Goal: Transaction & Acquisition: Obtain resource

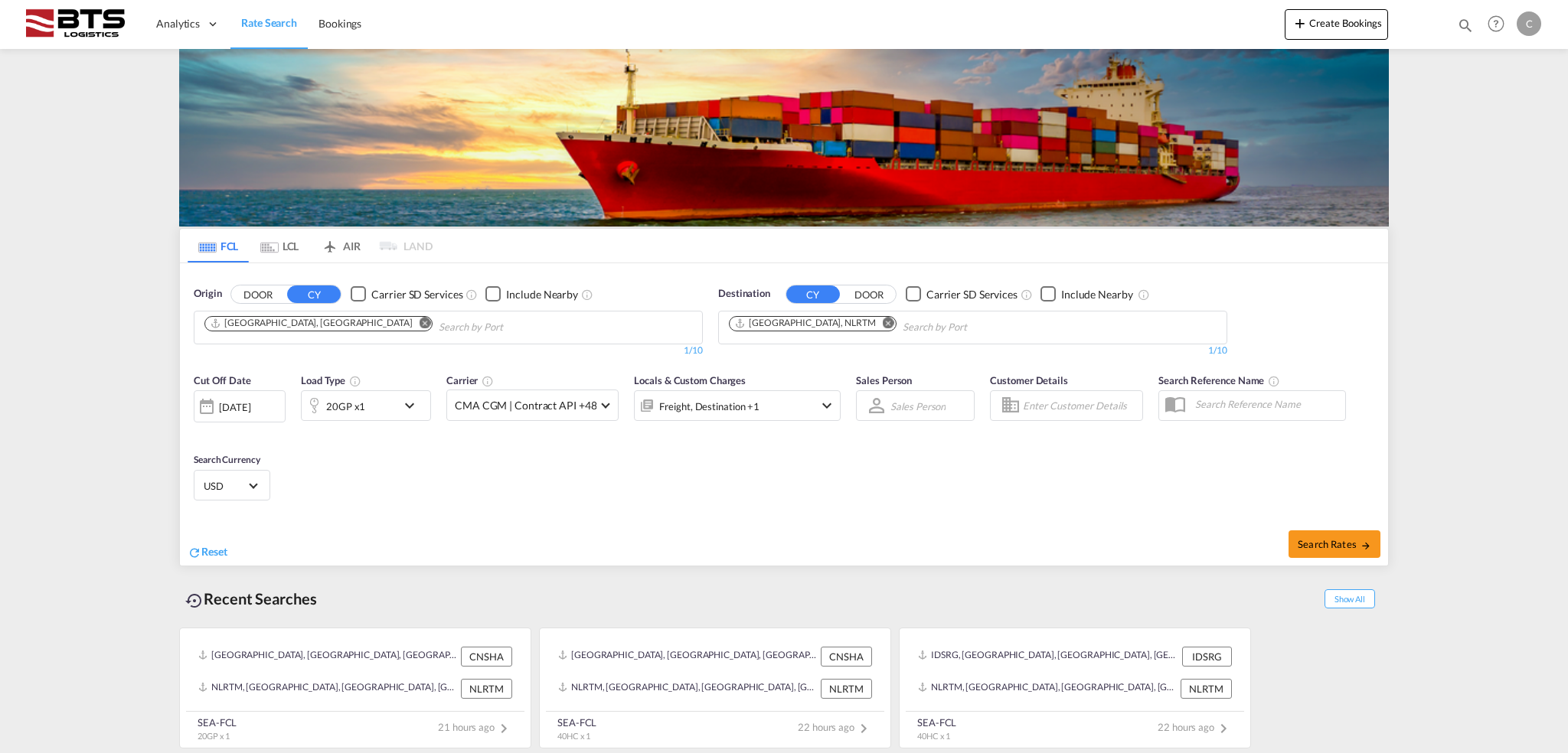
click at [439, 321] on input "Chips input." at bounding box center [511, 327] width 145 height 25
click at [333, 326] on body "Analytics Dashboard Rate Search Bookings Analytics Dashboard" at bounding box center [784, 376] width 1568 height 753
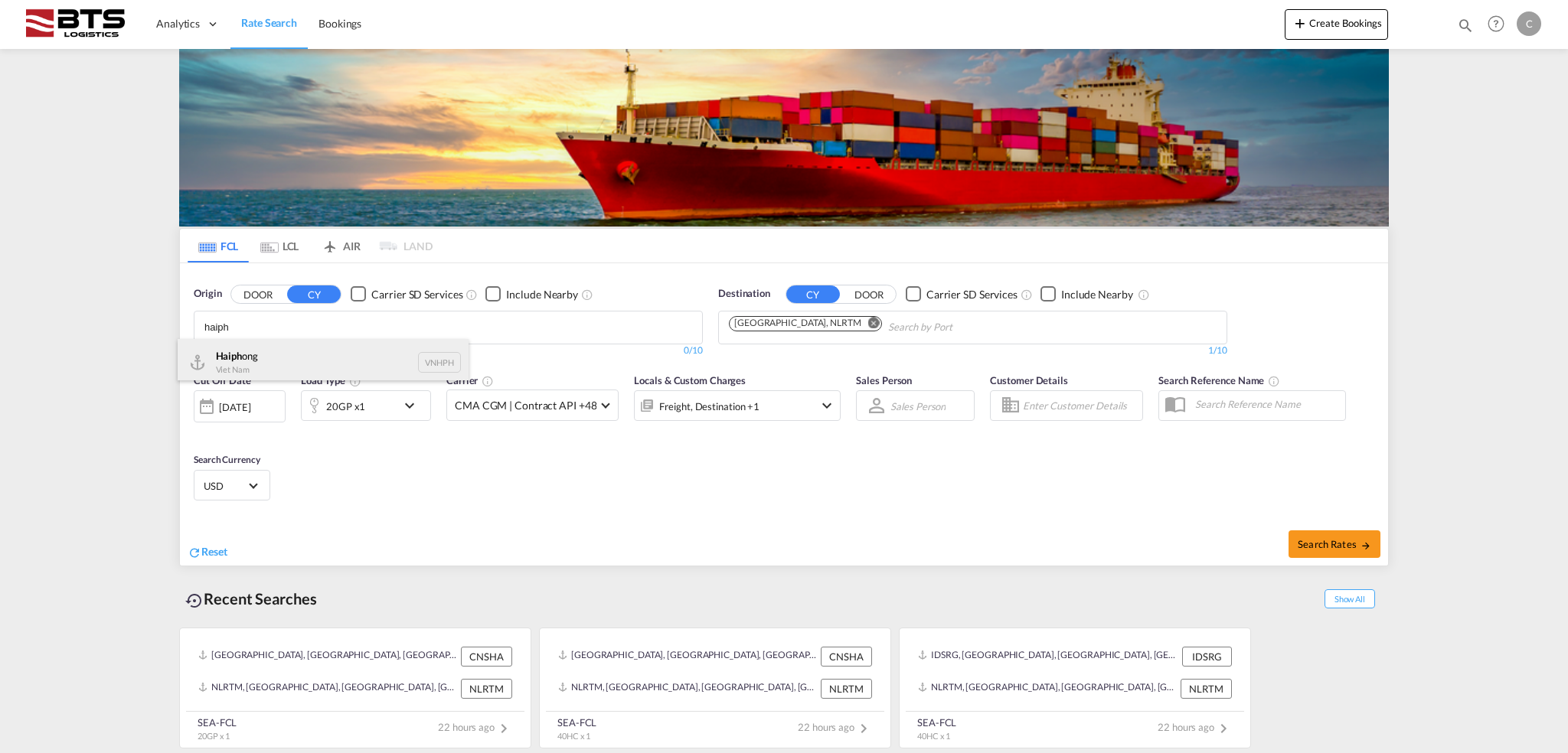
type input "haiph"
click at [310, 358] on div "Haiph ong Viet Nam VNHPH" at bounding box center [322, 362] width 291 height 46
click at [402, 406] on md-icon "icon-chevron-down" at bounding box center [413, 405] width 26 height 19
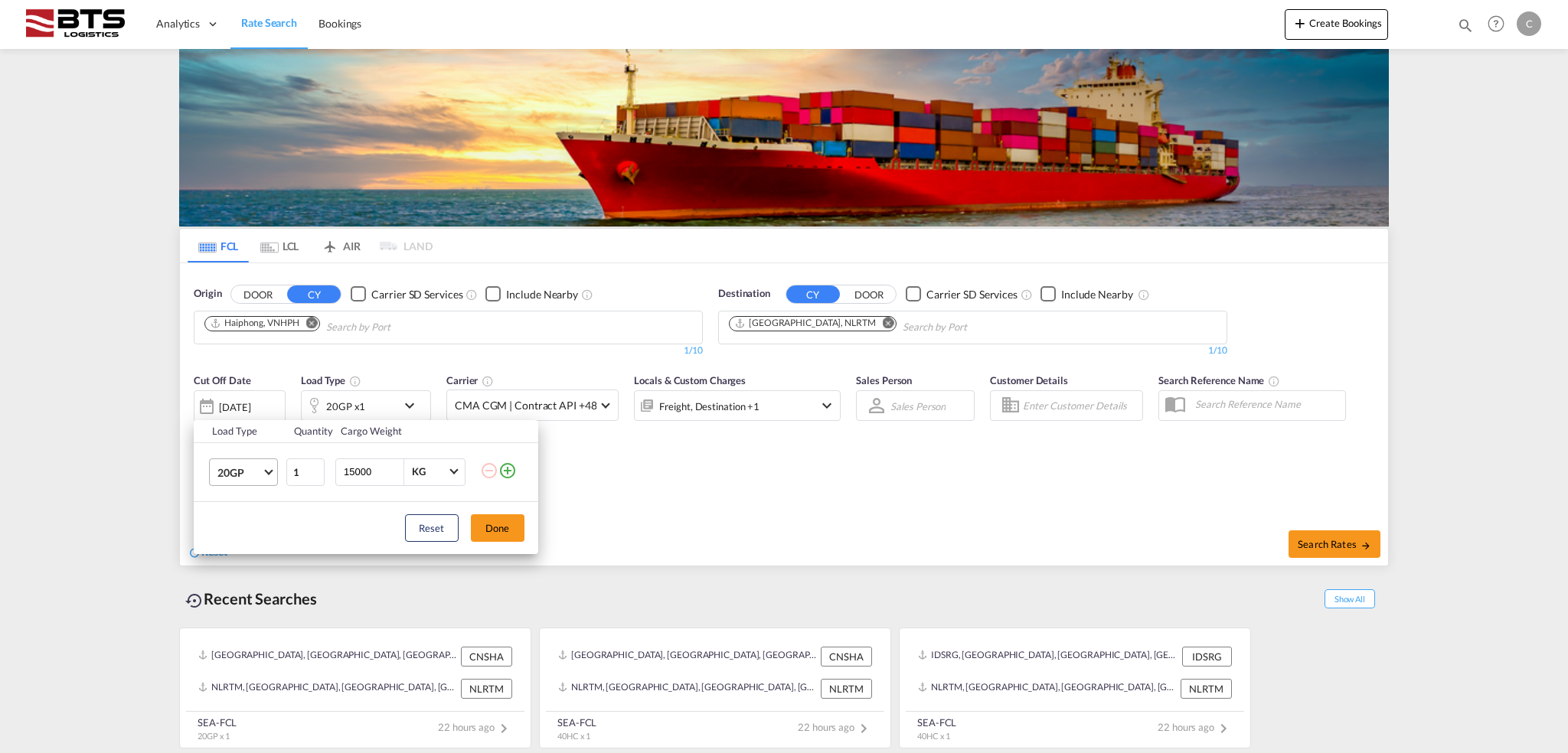
click at [265, 466] on md-select-value "20GP" at bounding box center [246, 471] width 61 height 26
click at [241, 549] on div "40HC" at bounding box center [230, 545] width 28 height 15
click at [486, 528] on button "Done" at bounding box center [497, 527] width 53 height 27
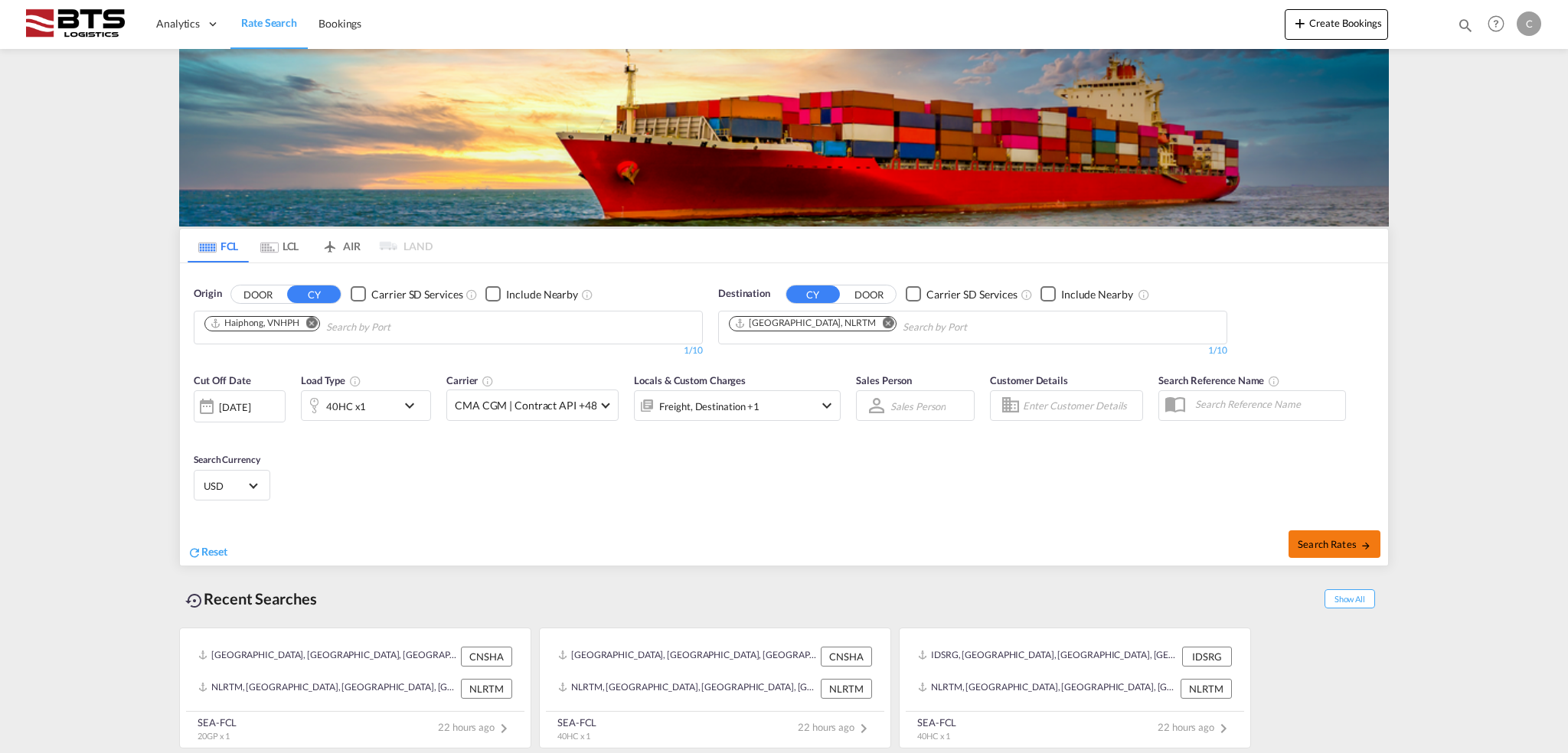
click at [1309, 532] on button "Search Rates" at bounding box center [1334, 544] width 92 height 27
type input "VNHPH to NLRTM / [DATE]"
